Goal: Task Accomplishment & Management: Use online tool/utility

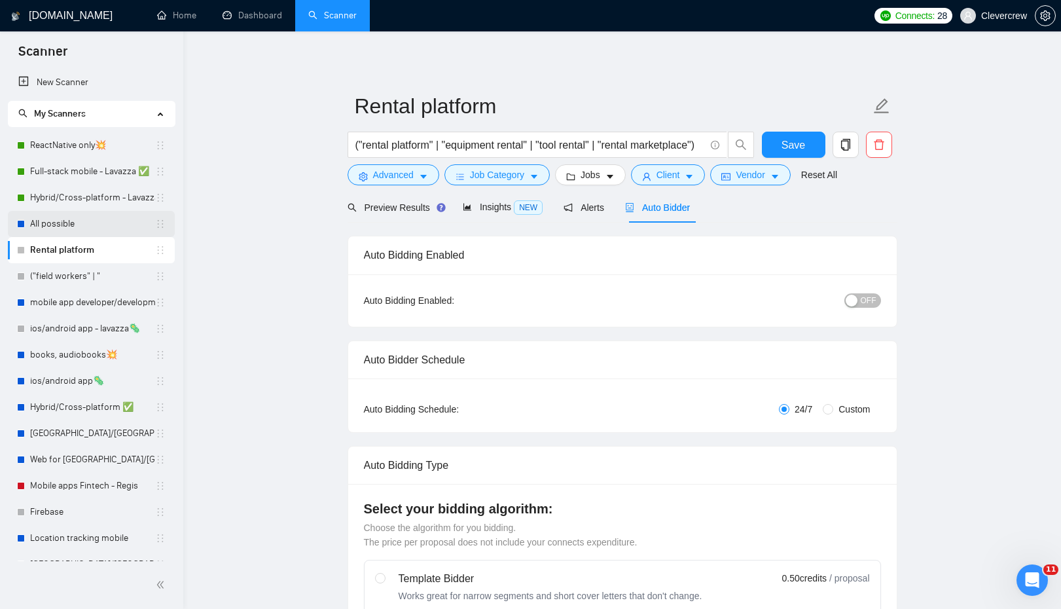
click at [77, 221] on link "All possible" at bounding box center [92, 224] width 125 height 26
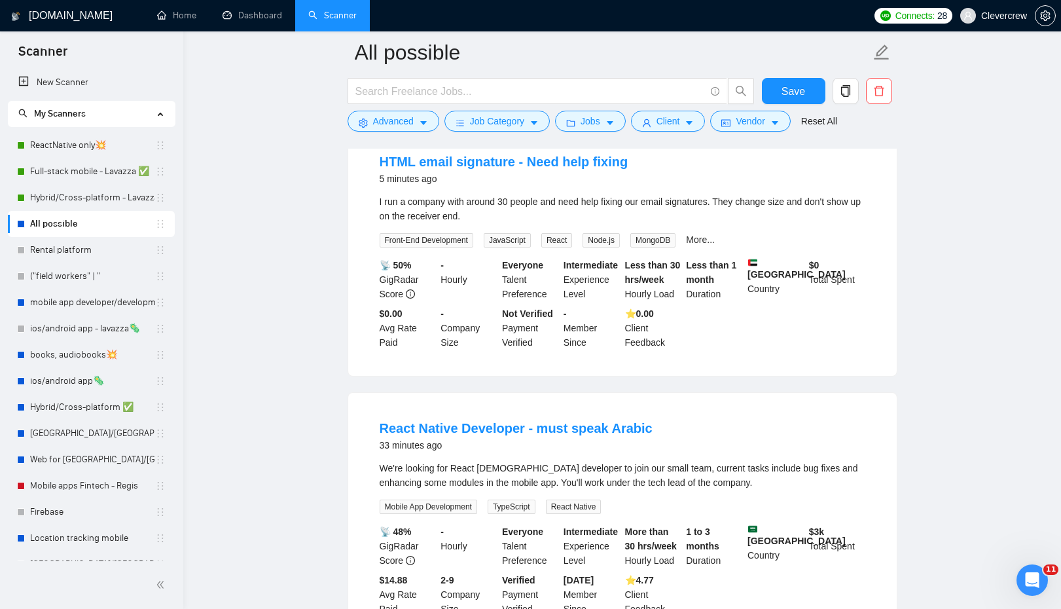
scroll to position [194, 0]
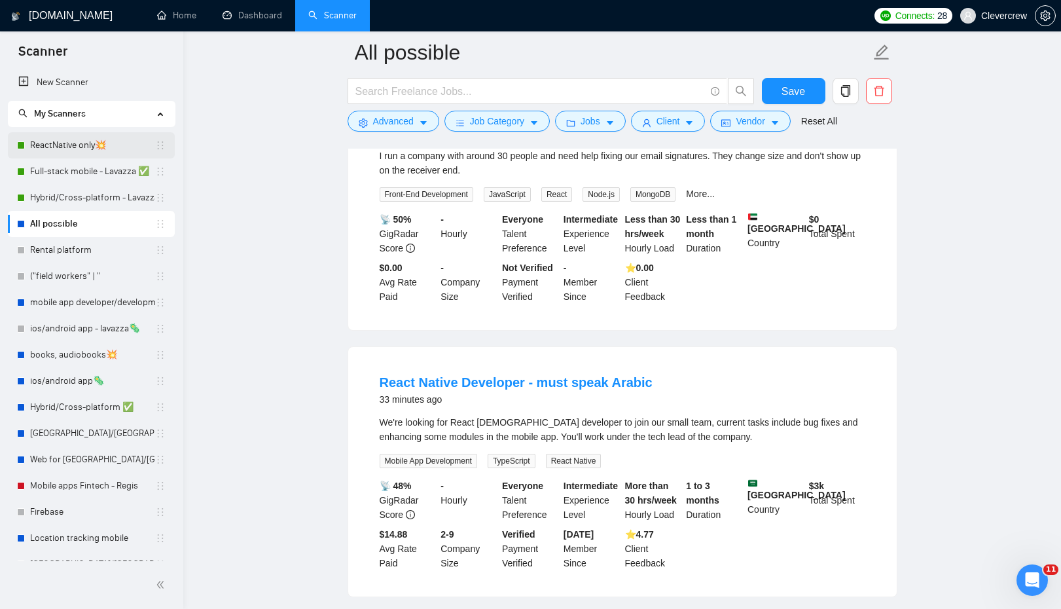
click at [62, 141] on link "ReactNative only💥" at bounding box center [92, 145] width 125 height 26
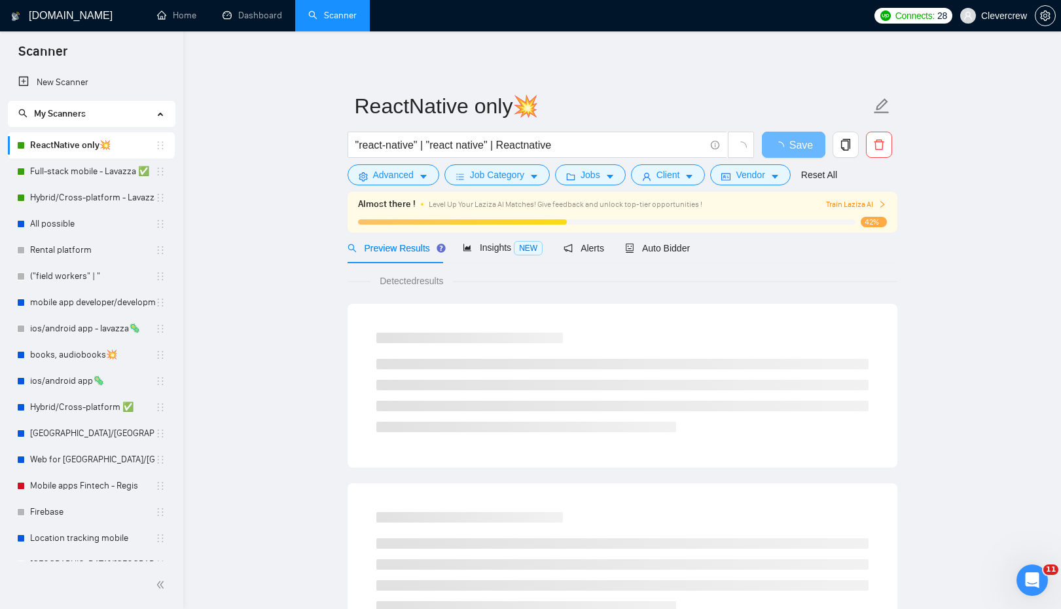
scroll to position [7, 0]
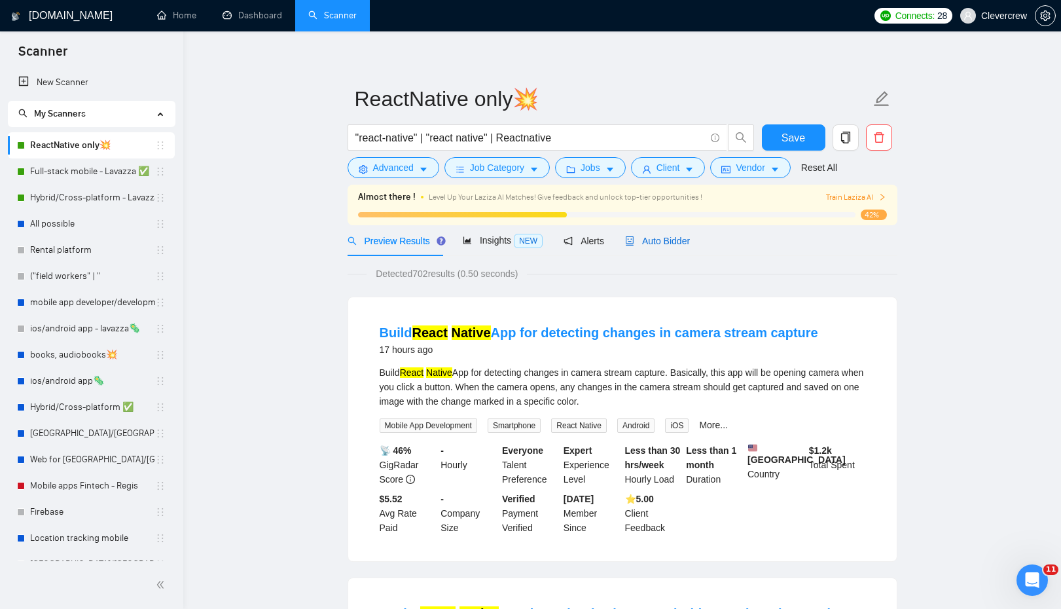
click at [677, 239] on span "Auto Bidder" at bounding box center [657, 241] width 65 height 10
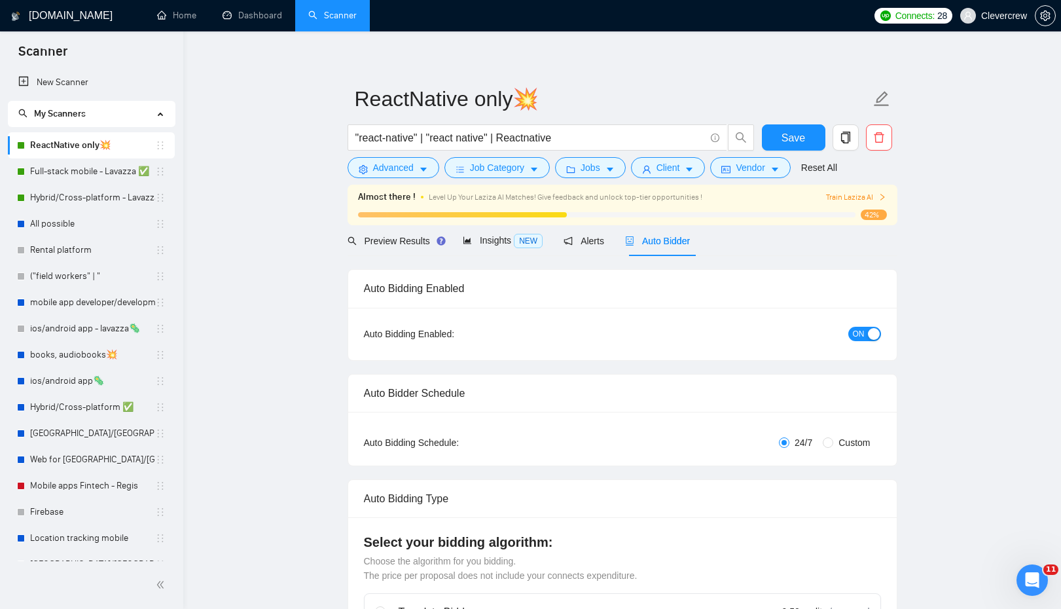
checkbox input "true"
